Goal: Task Accomplishment & Management: Use online tool/utility

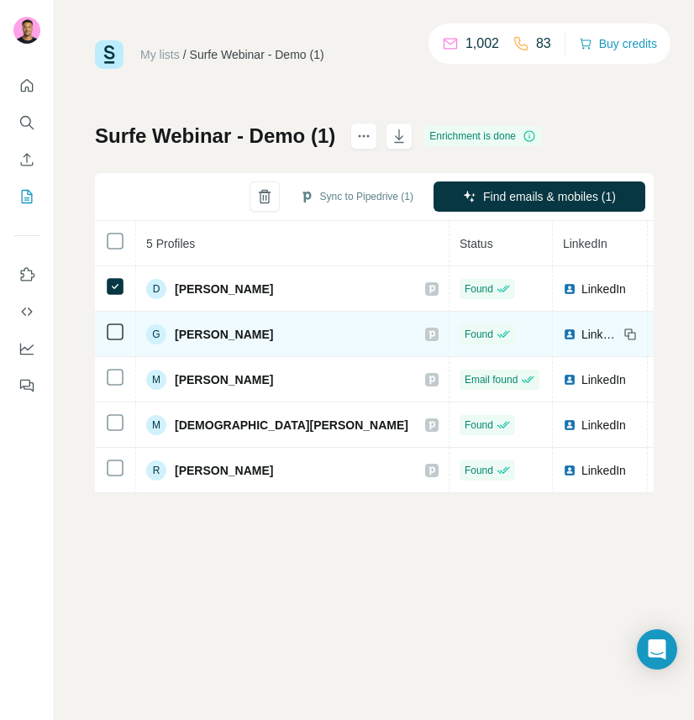
click at [118, 340] on icon at bounding box center [115, 332] width 20 height 20
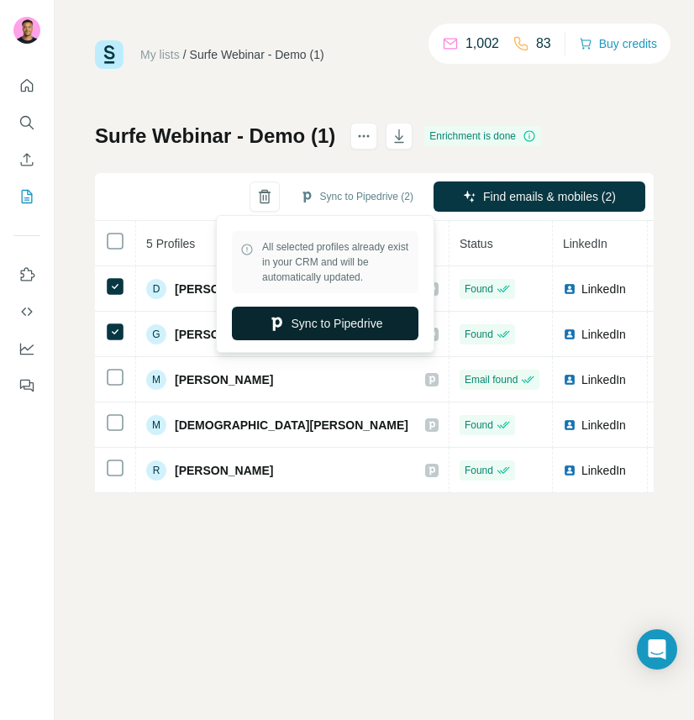
click at [347, 318] on button "Sync to Pipedrive" at bounding box center [325, 324] width 187 height 34
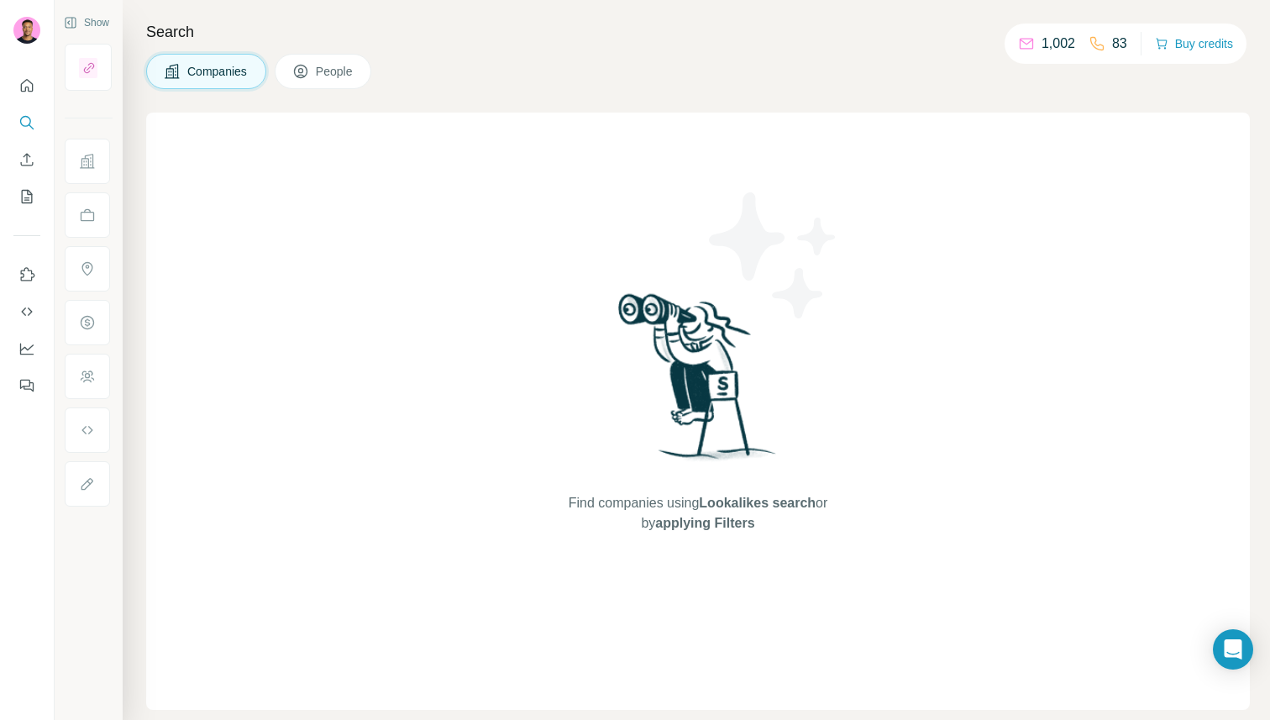
click at [344, 67] on span "People" at bounding box center [335, 71] width 39 height 17
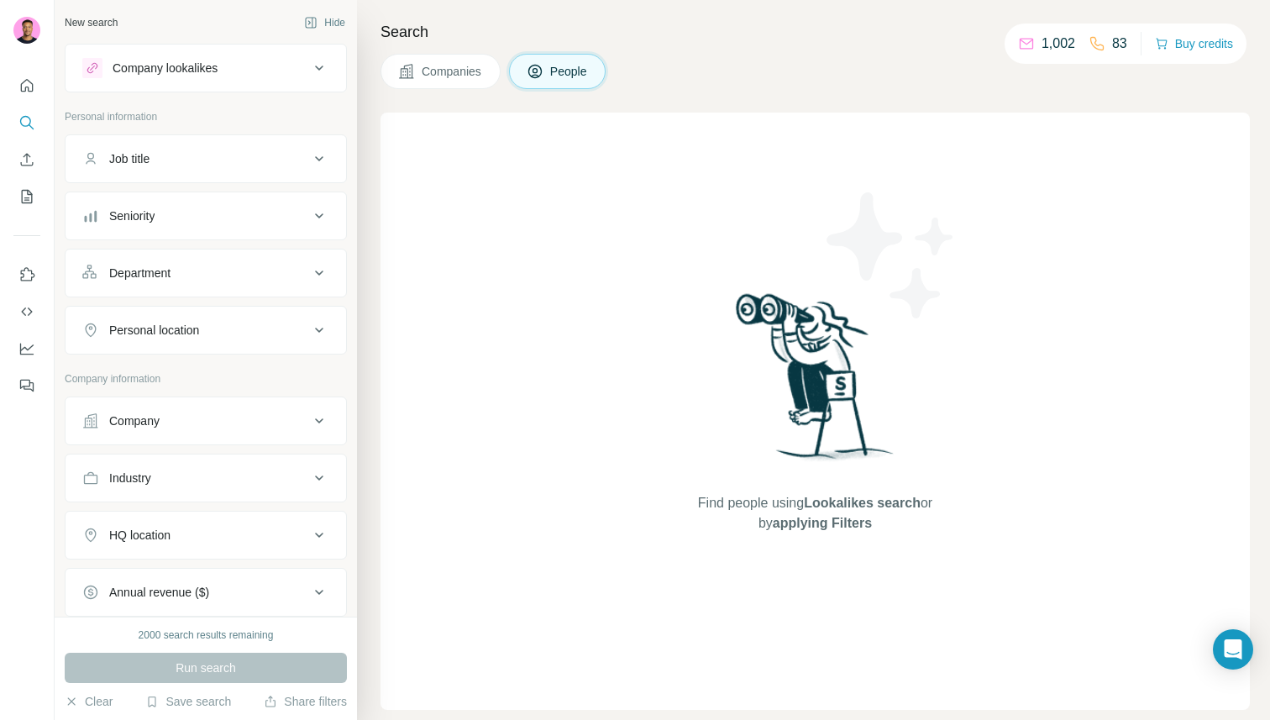
click at [185, 162] on div "Job title" at bounding box center [195, 158] width 227 height 17
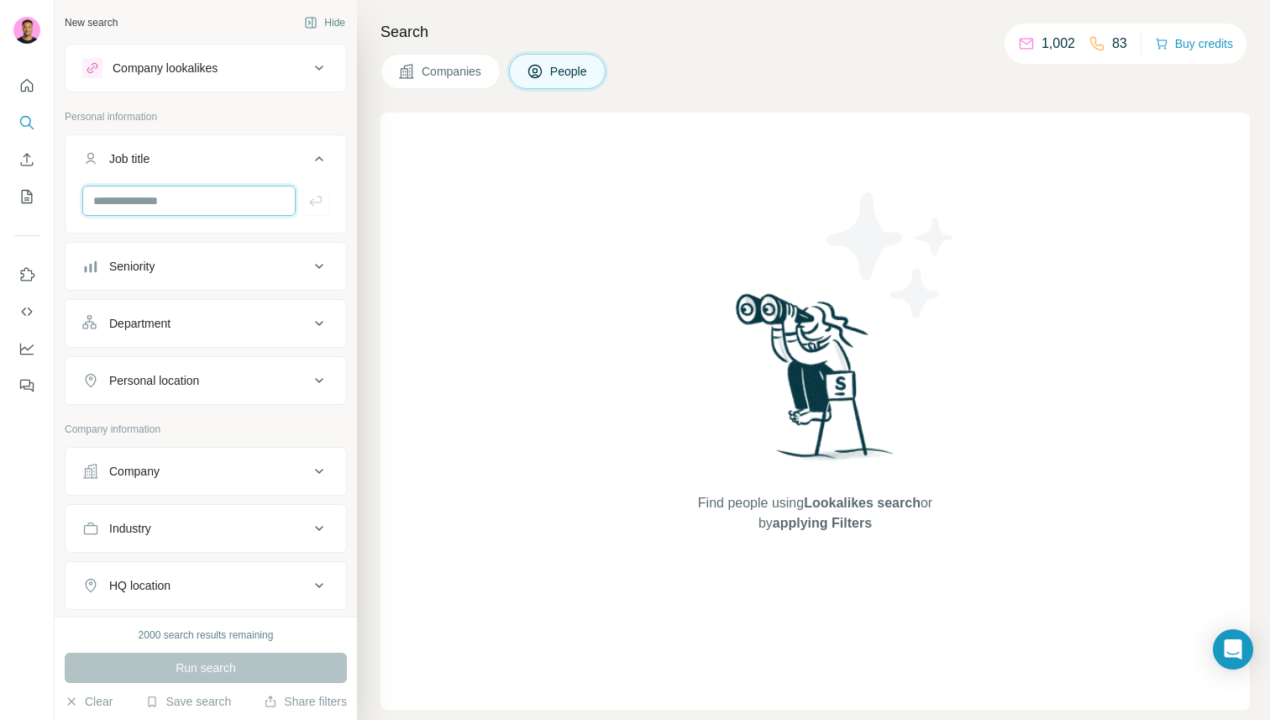
click at [157, 212] on input "text" at bounding box center [188, 201] width 213 height 30
click at [121, 240] on ul "Job title Seniority Department Personal location" at bounding box center [206, 269] width 282 height 271
click at [124, 261] on div "Seniority" at bounding box center [131, 266] width 45 height 17
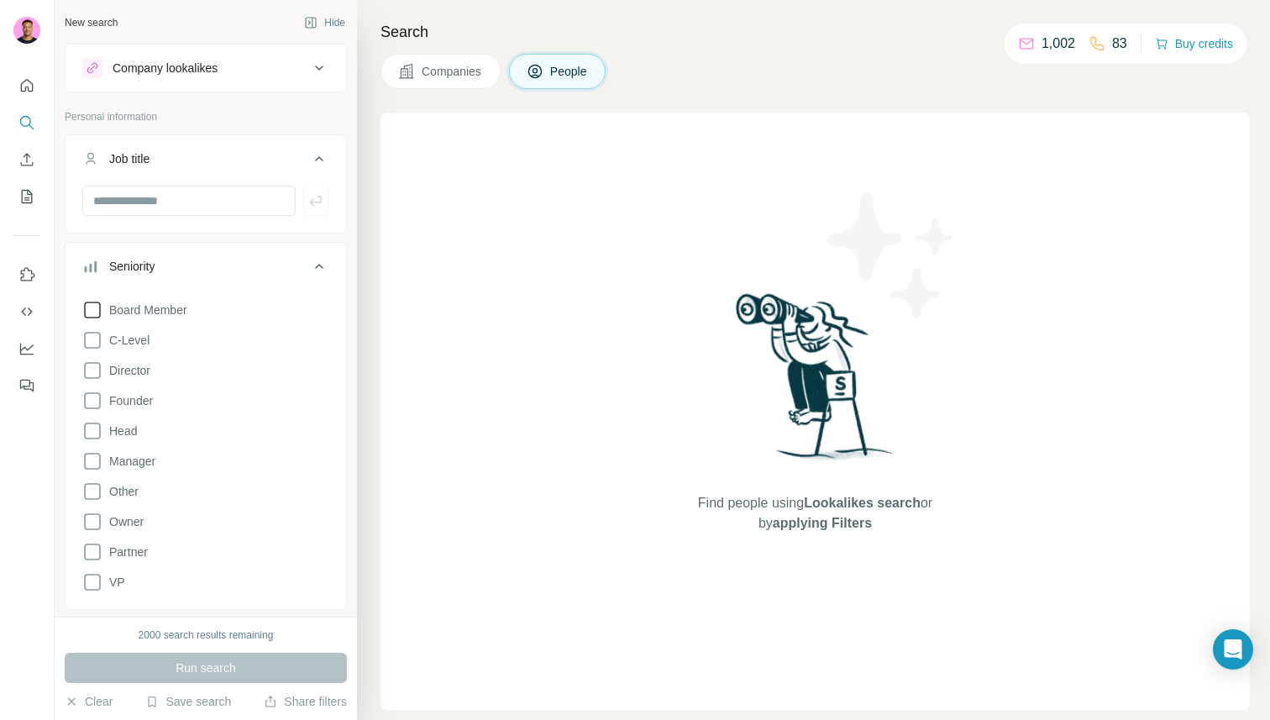
click at [114, 313] on span "Board Member" at bounding box center [144, 310] width 85 height 17
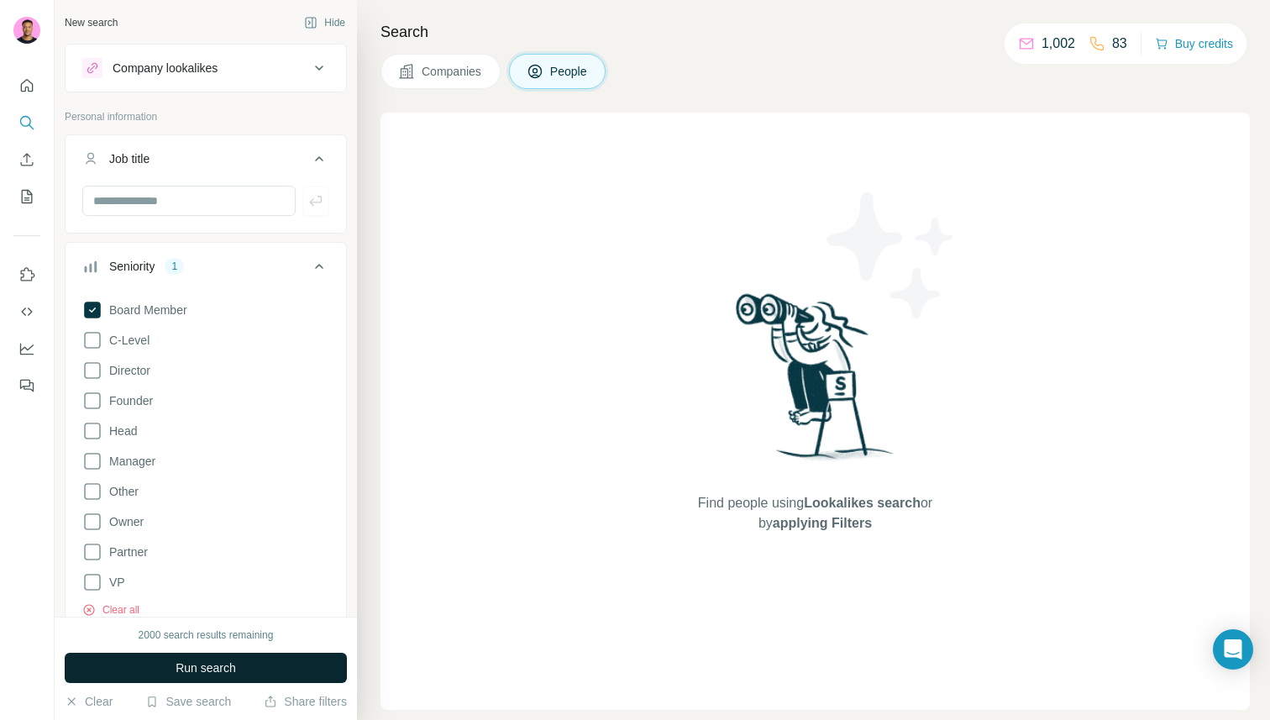
click at [209, 668] on span "Run search" at bounding box center [206, 667] width 60 height 17
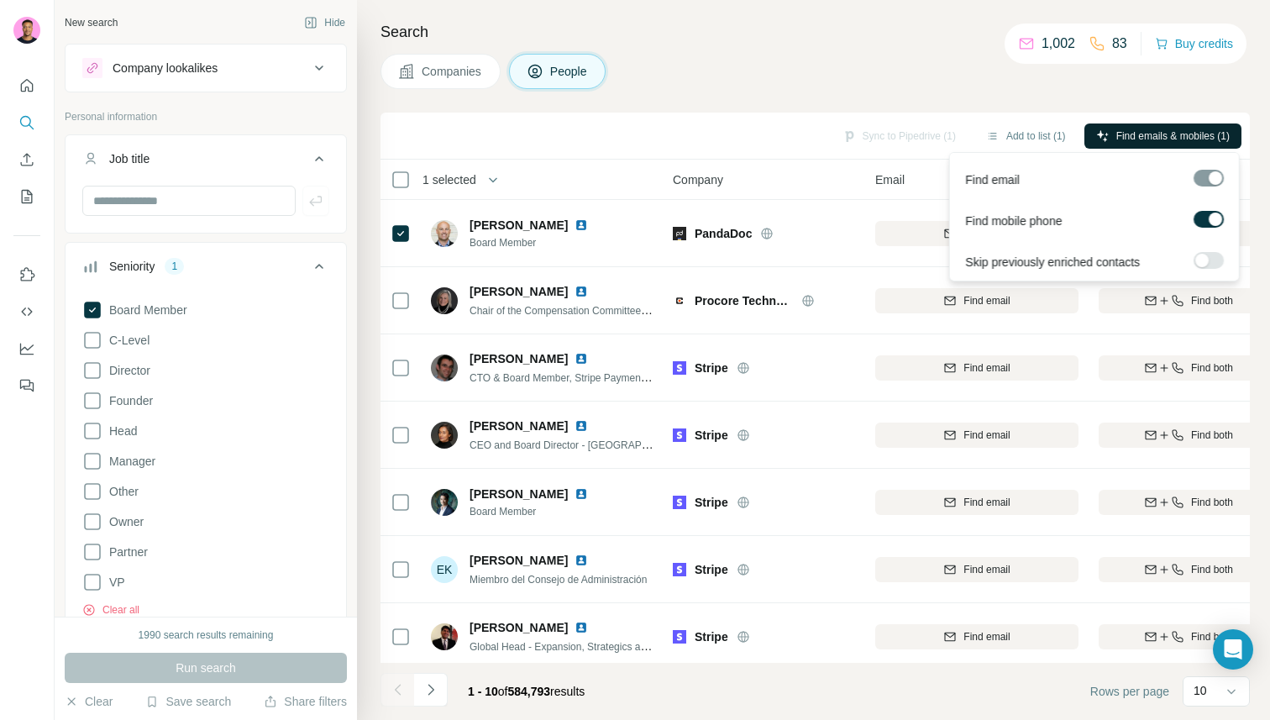
click at [1167, 131] on span "Find emails & mobiles (1)" at bounding box center [1172, 136] width 113 height 15
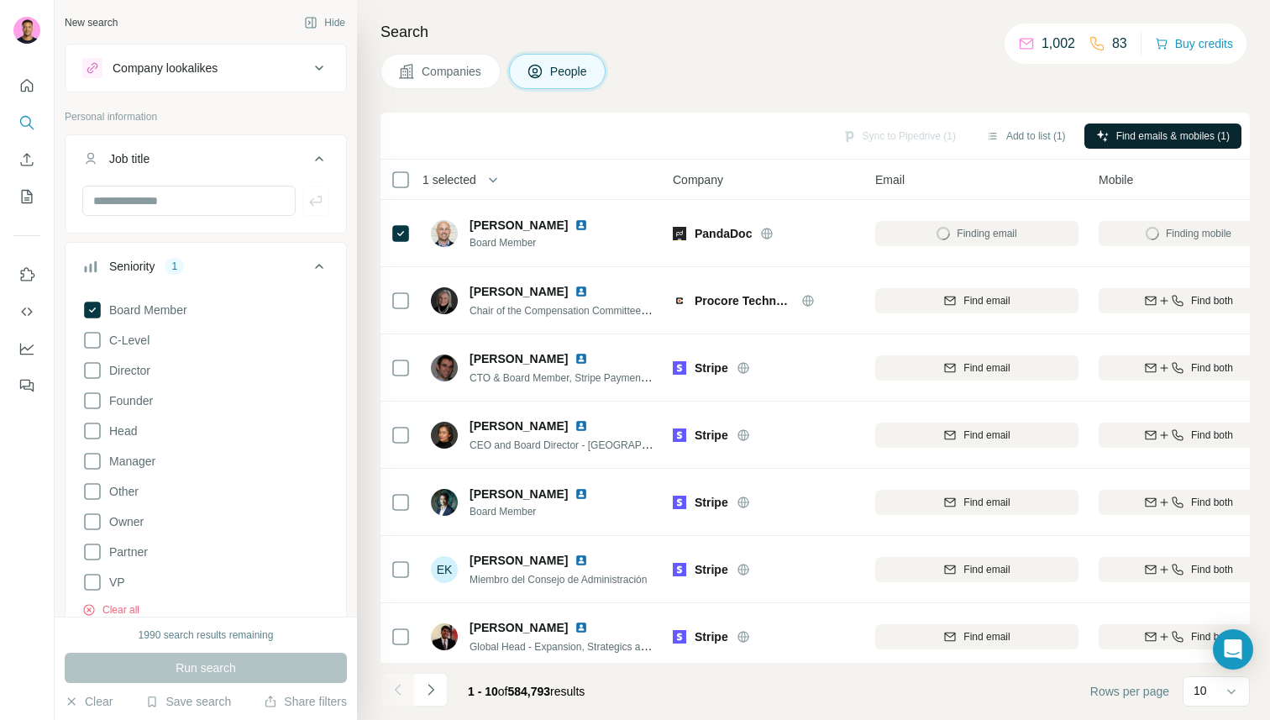
click at [1157, 95] on div "Search Companies People Sync to Pipedrive (1) Add to list (1) Find emails & mob…" at bounding box center [813, 360] width 913 height 720
